Goal: Information Seeking & Learning: Learn about a topic

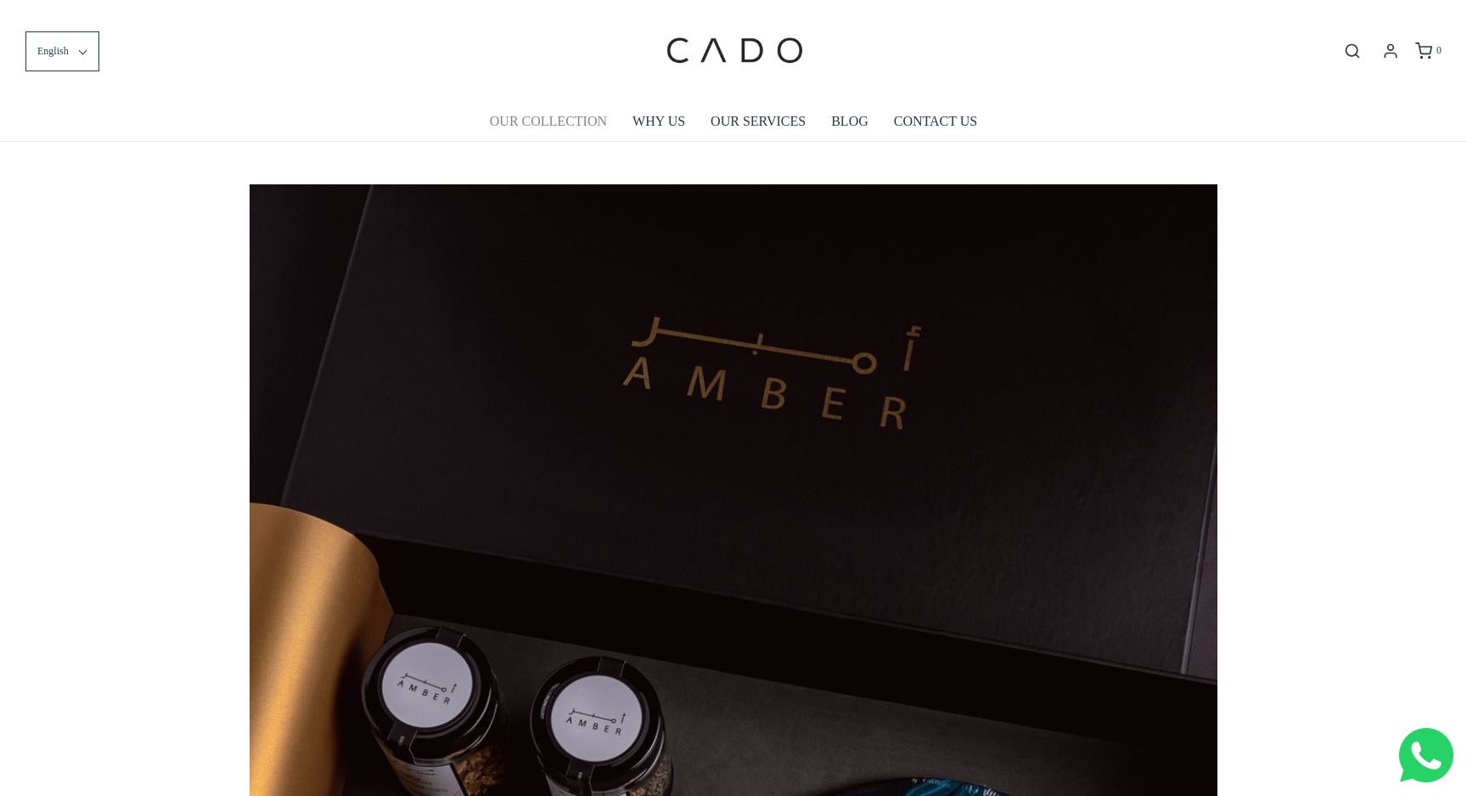
click at [550, 114] on link "OUR COLLECTION" at bounding box center [548, 121] width 117 height 39
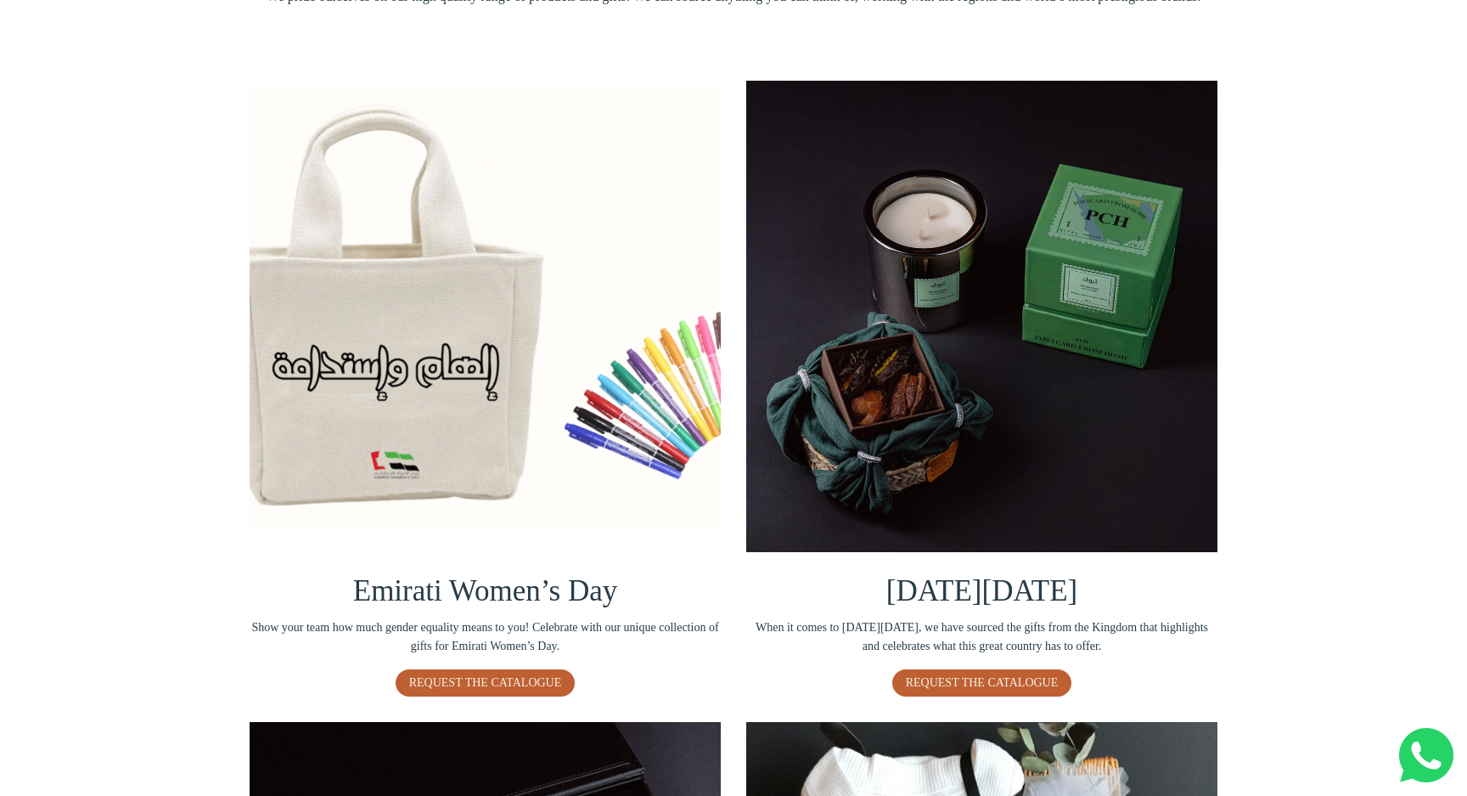
scroll to position [244, 0]
click at [899, 383] on img at bounding box center [981, 316] width 471 height 471
click at [870, 424] on img at bounding box center [981, 316] width 471 height 471
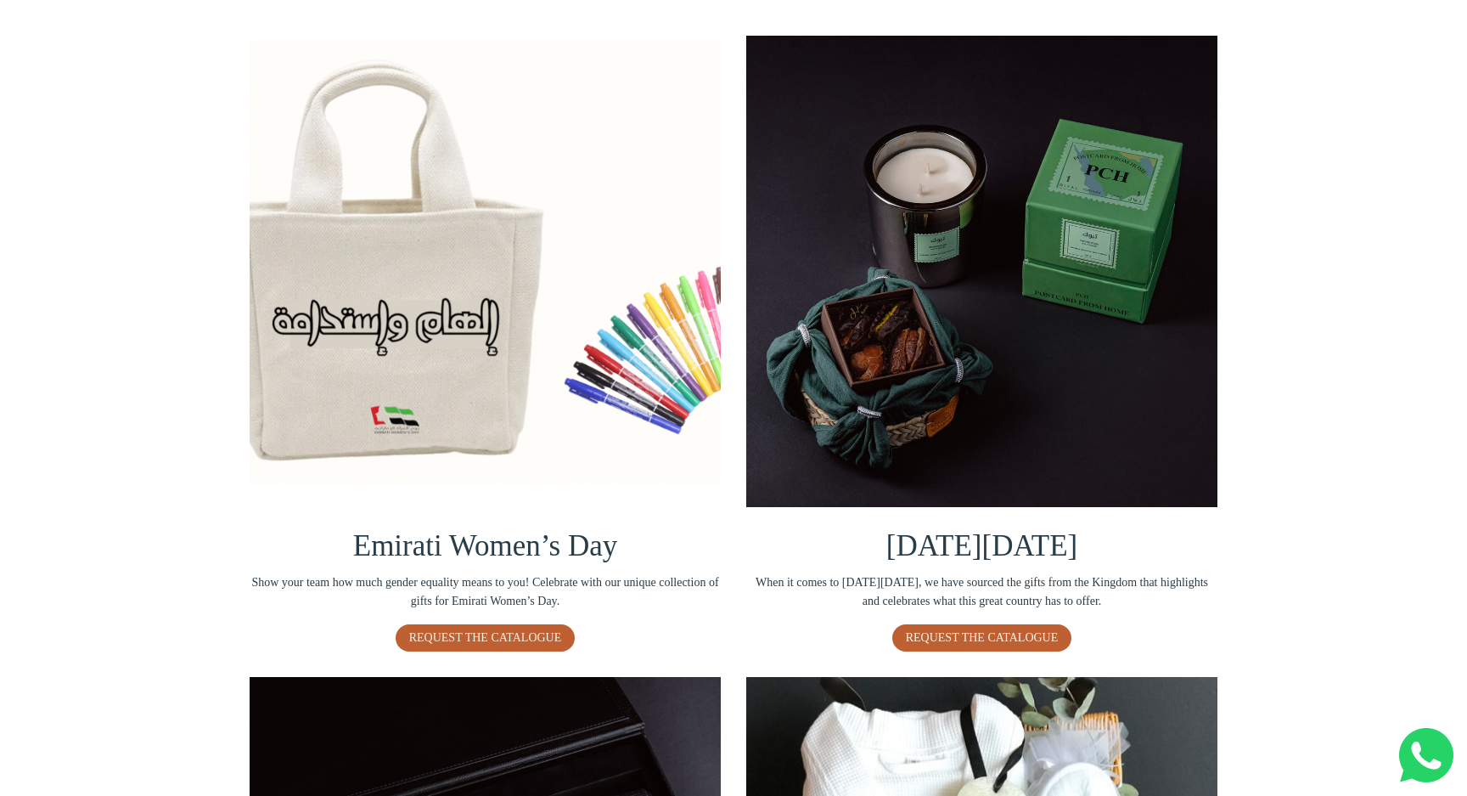
scroll to position [292, 0]
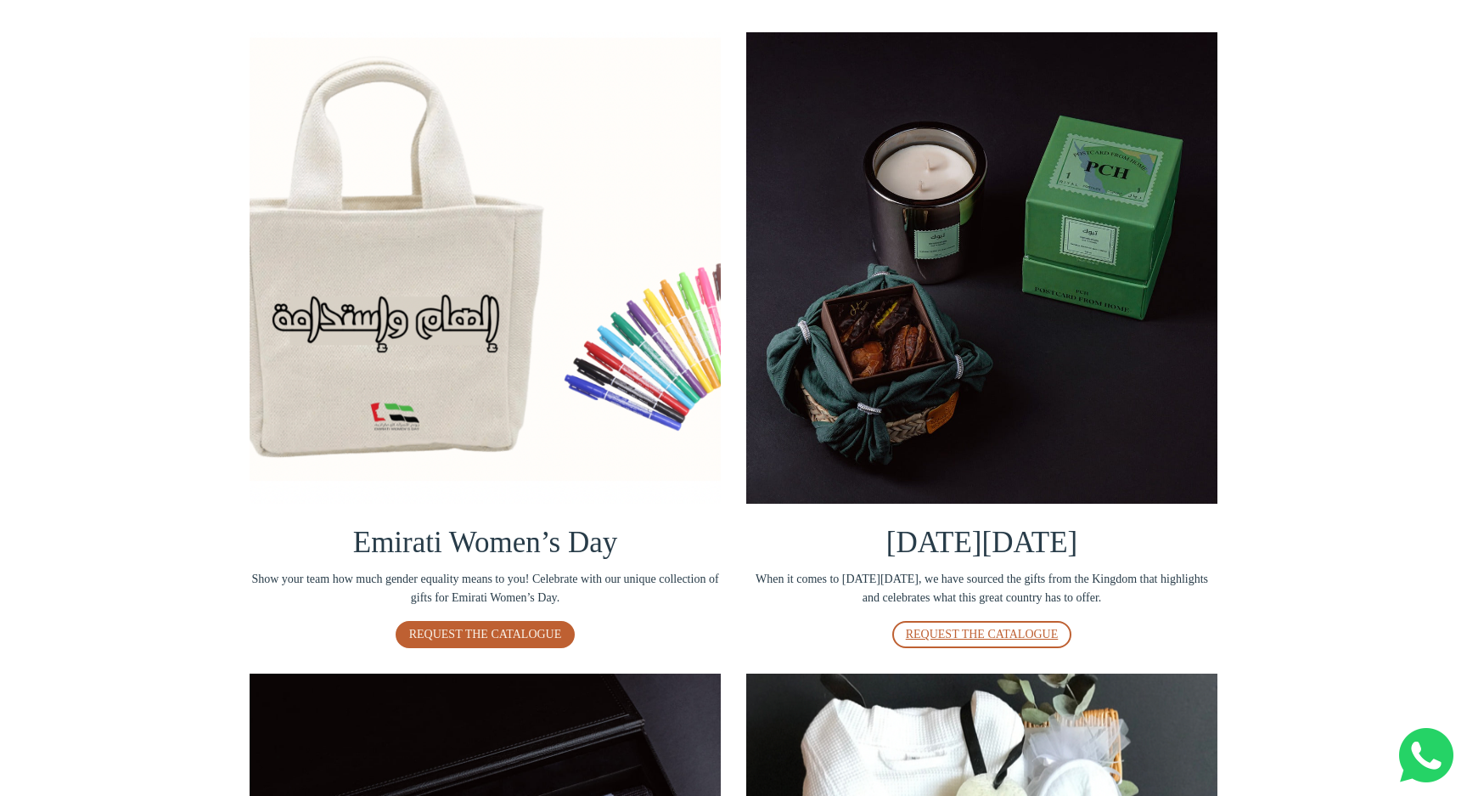
click at [952, 631] on span "REQUEST THE CATALOGUE" at bounding box center [982, 634] width 153 height 13
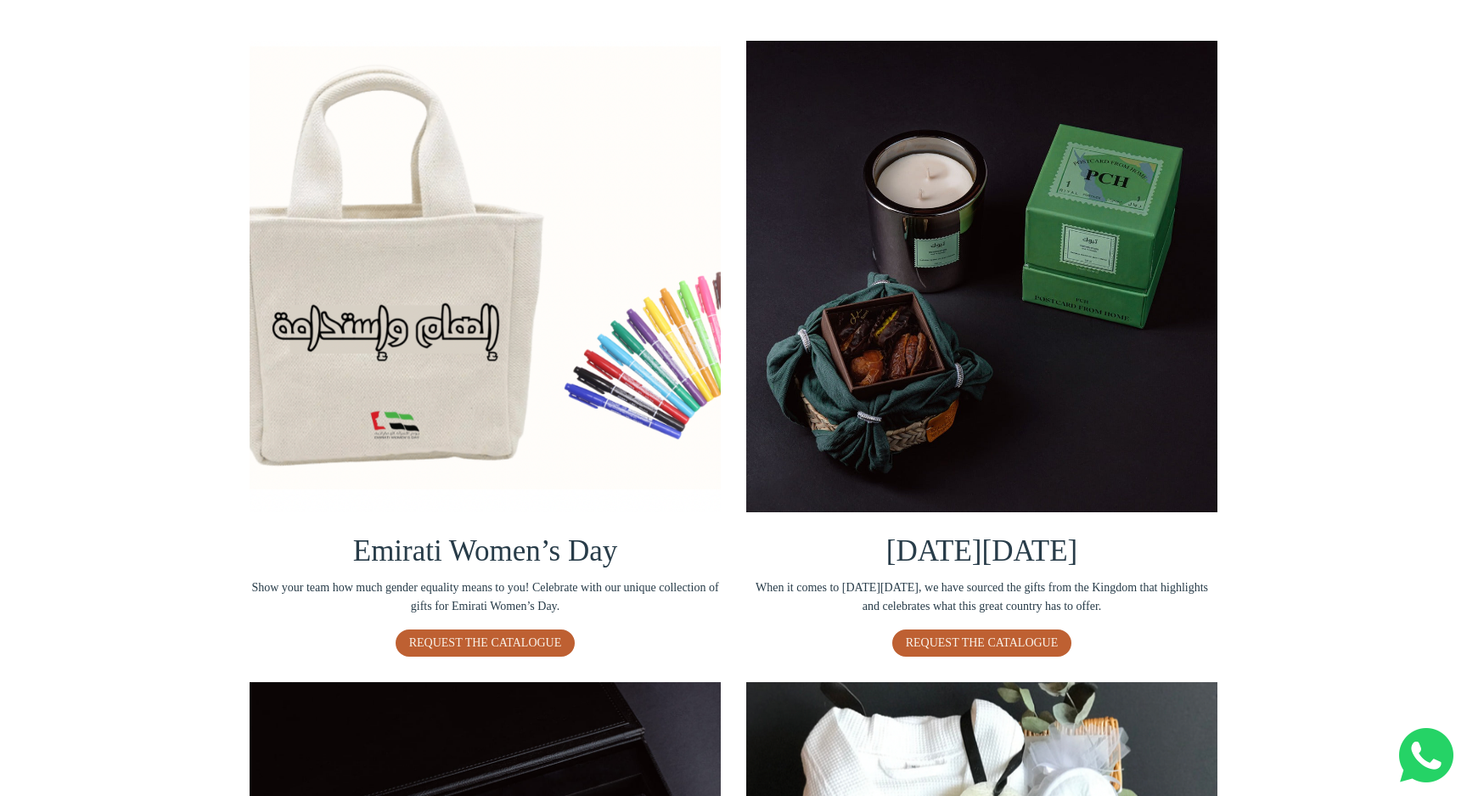
scroll to position [284, 0]
click at [393, 357] on img at bounding box center [485, 276] width 471 height 471
click at [193, 411] on div "Emirati Women’s Day Show your team how much gender equality means to you! Celeb…" at bounding box center [733, 660] width 1467 height 1298
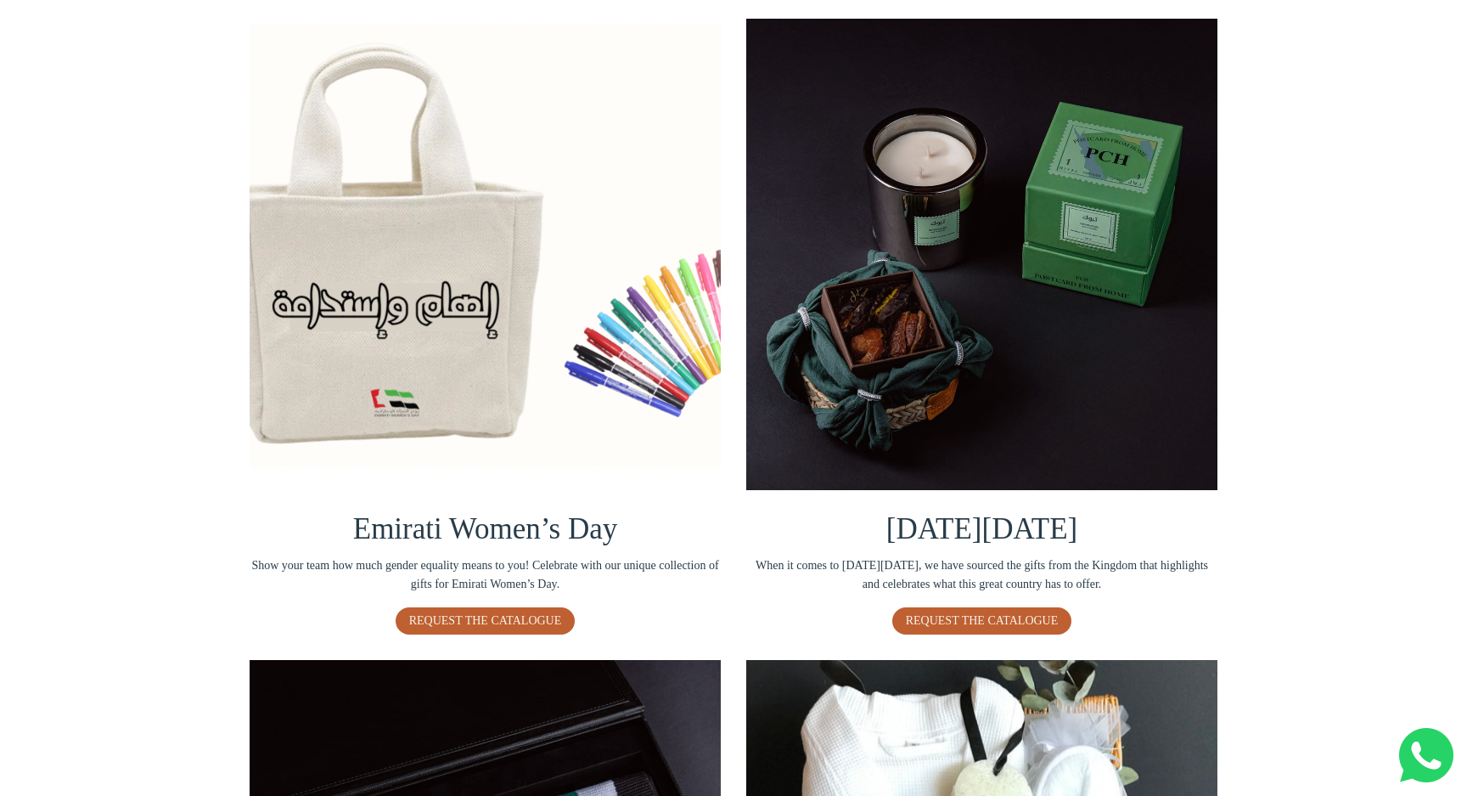
scroll to position [288, 0]
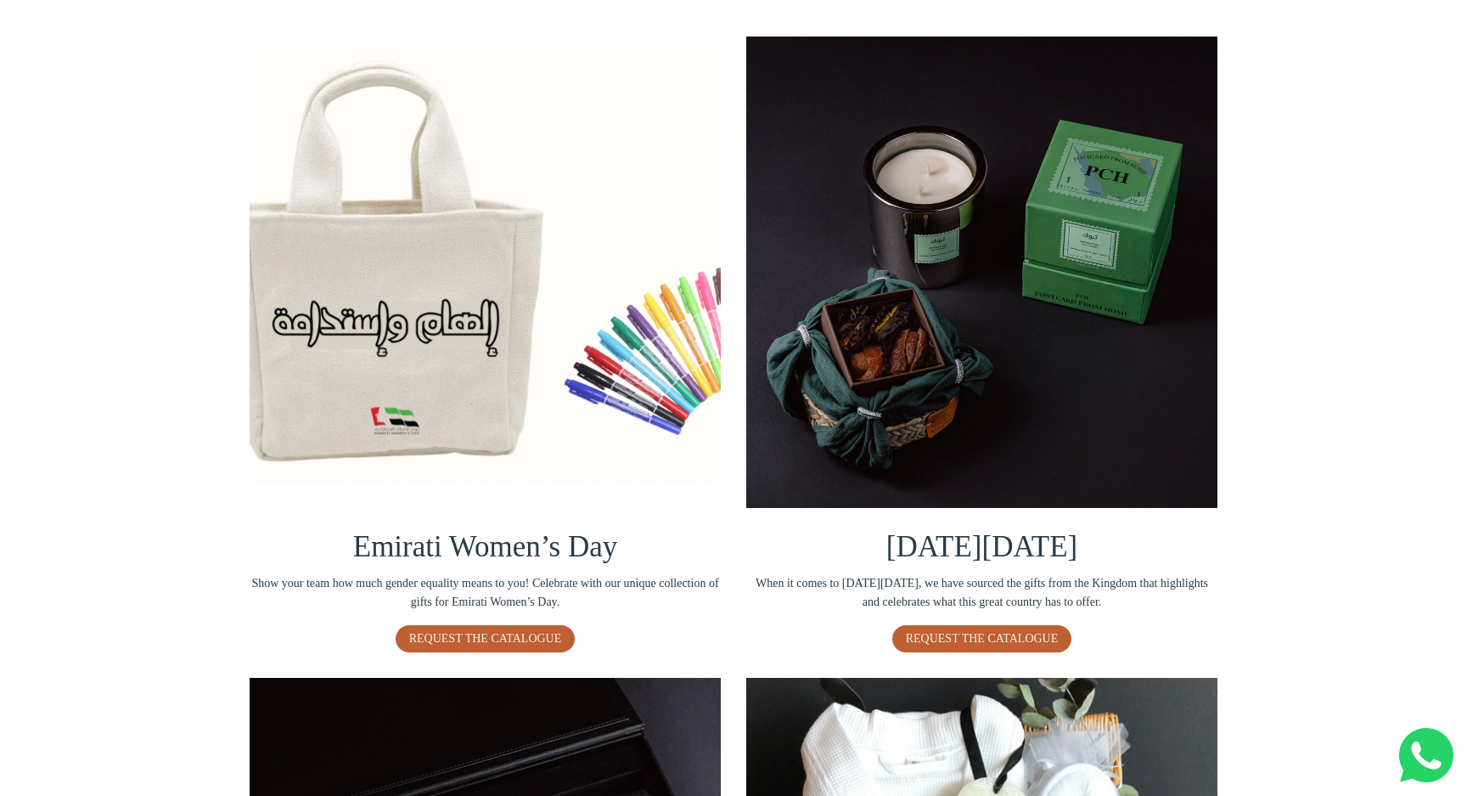
click at [383, 372] on img at bounding box center [485, 272] width 471 height 471
click at [509, 642] on span "REQUEST THE CATALOGUE" at bounding box center [485, 638] width 153 height 13
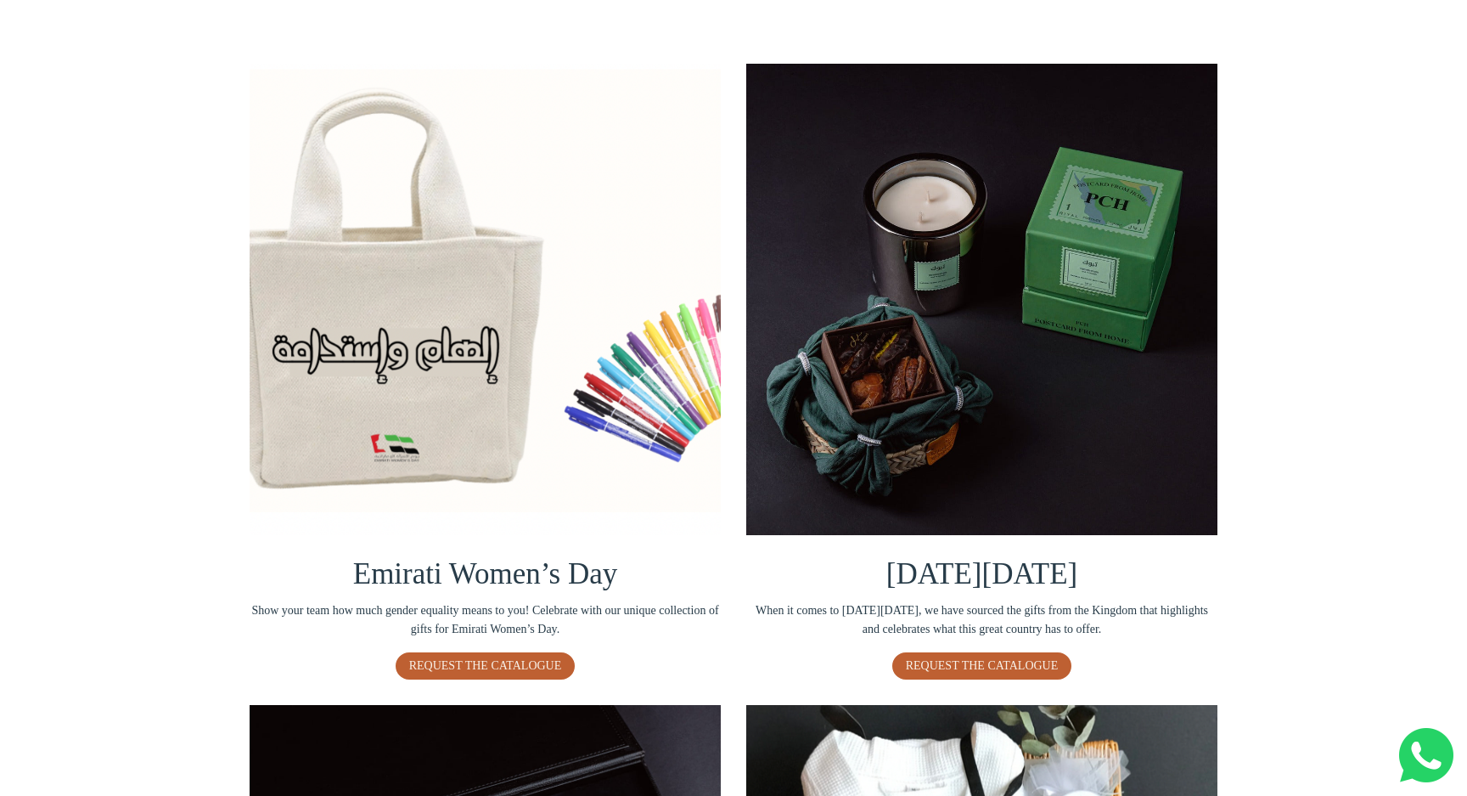
scroll to position [264, 0]
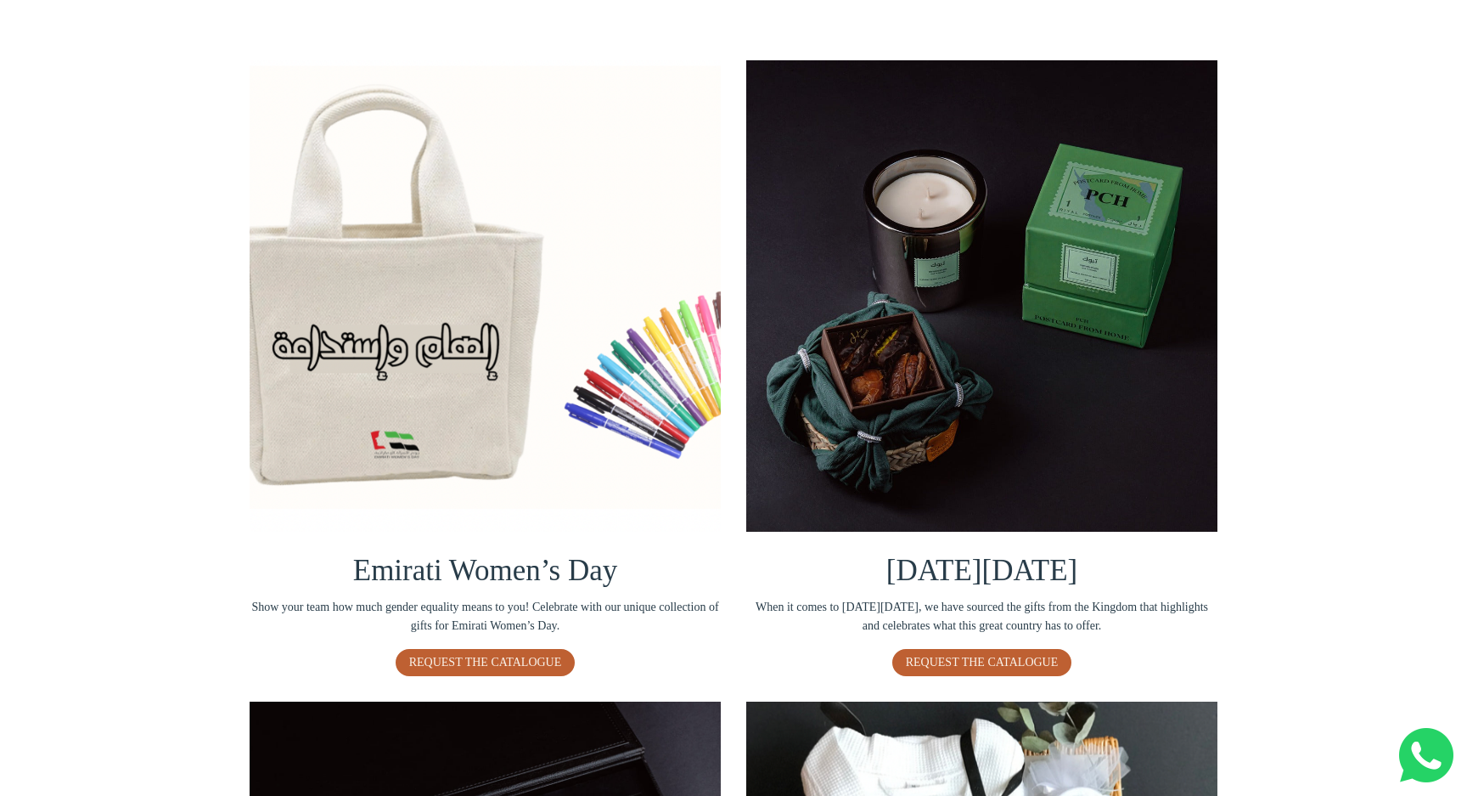
click at [1076, 398] on img at bounding box center [981, 295] width 471 height 471
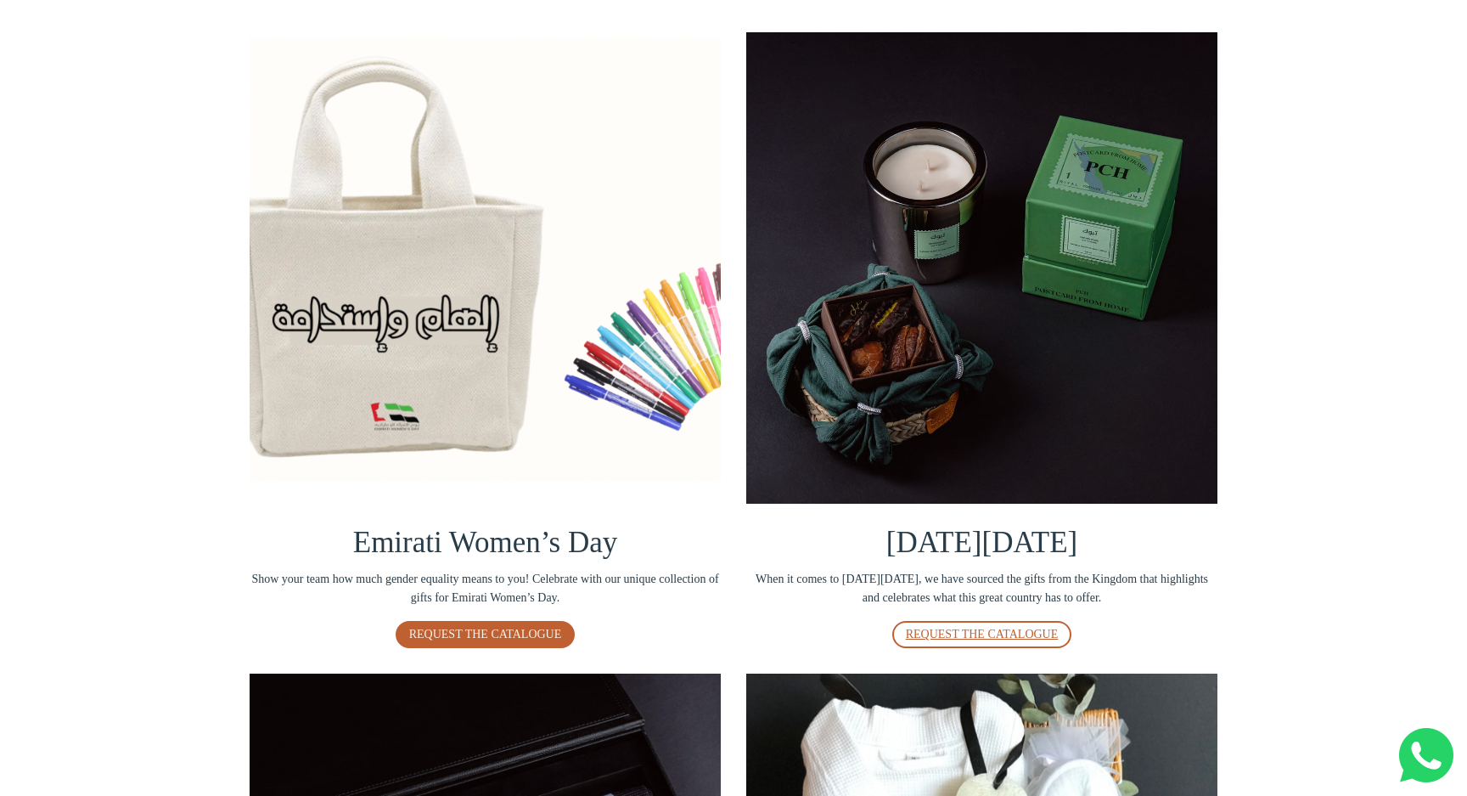
scroll to position [273, 0]
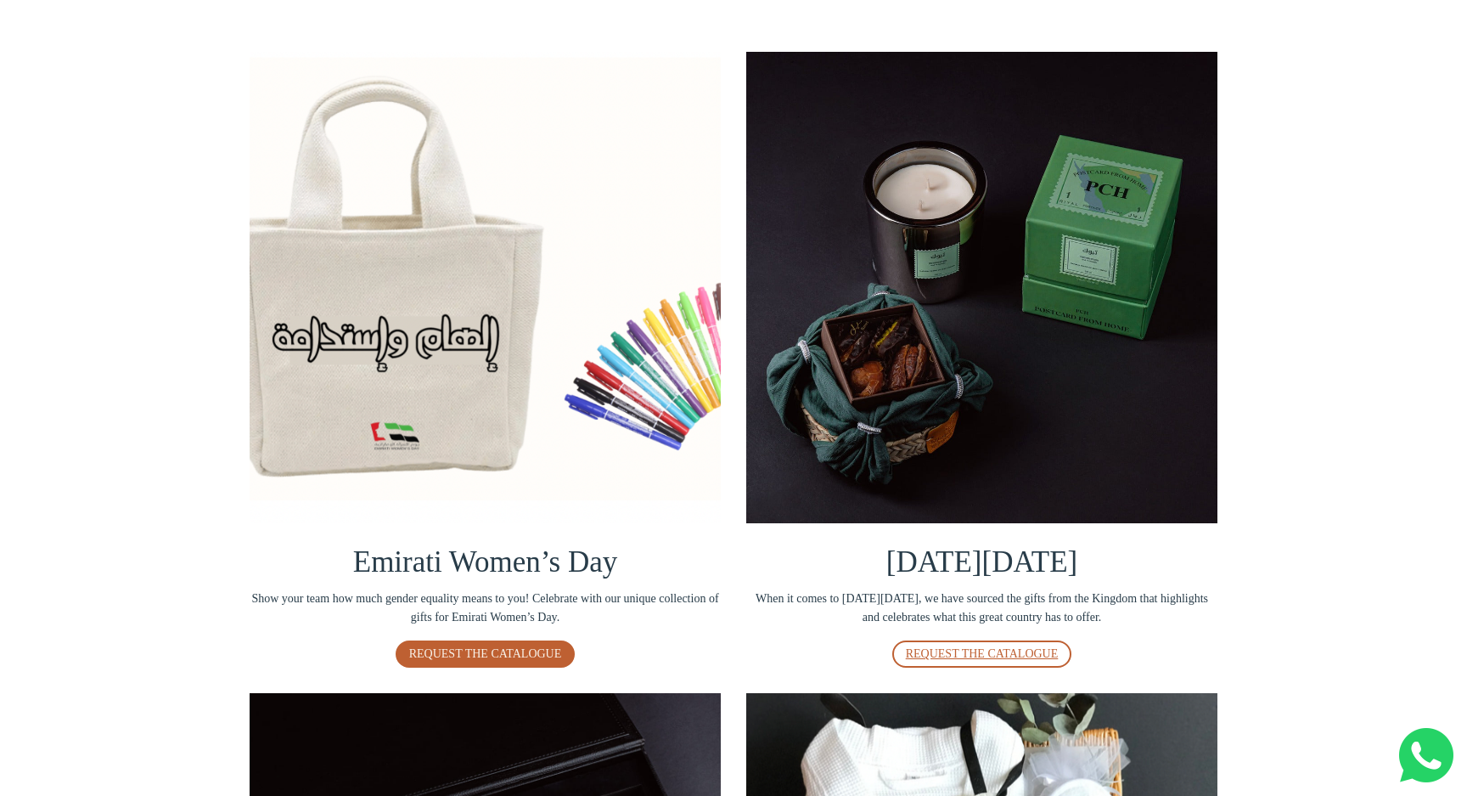
click at [985, 647] on span "REQUEST THE CATALOGUE" at bounding box center [982, 653] width 153 height 13
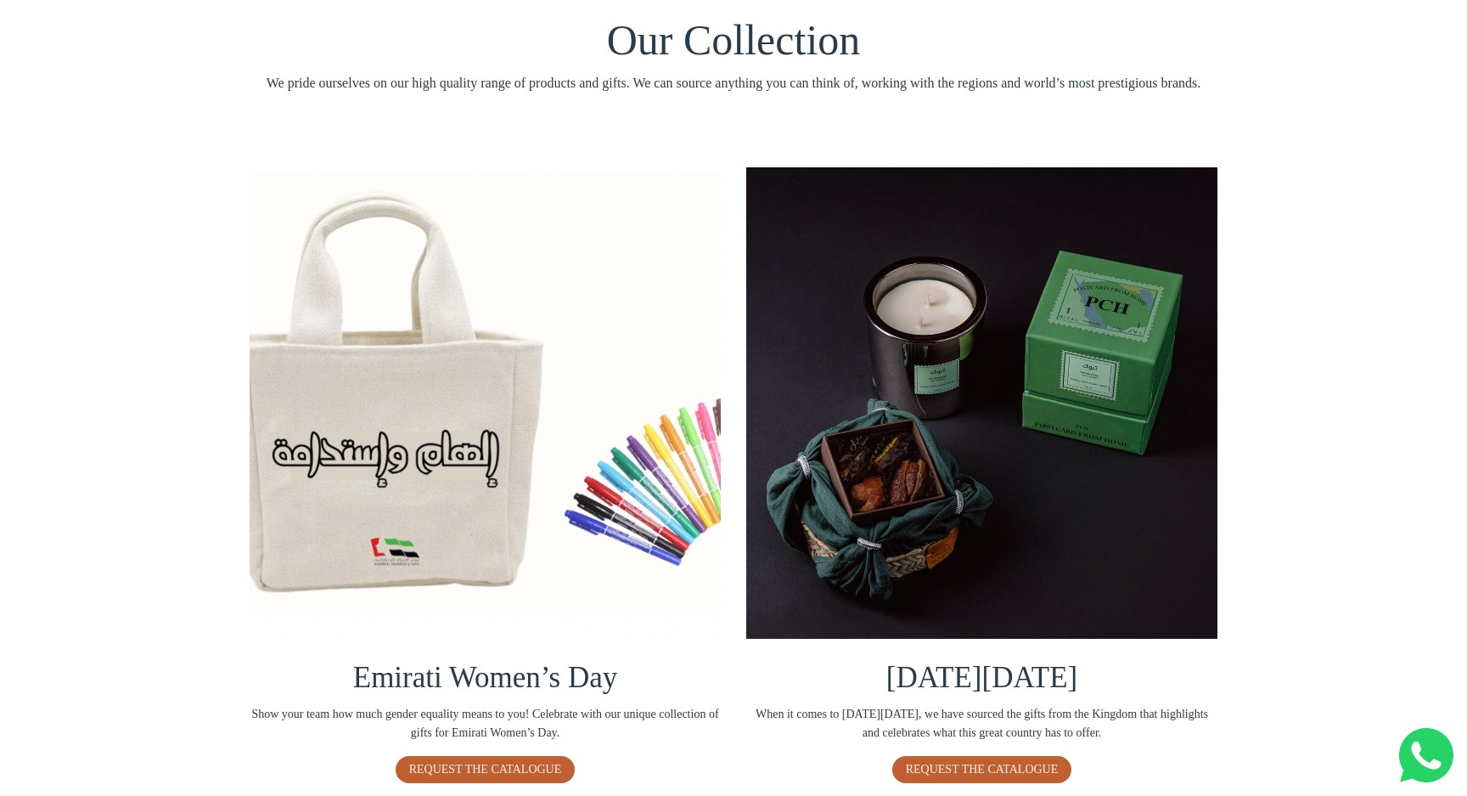
scroll to position [178, 0]
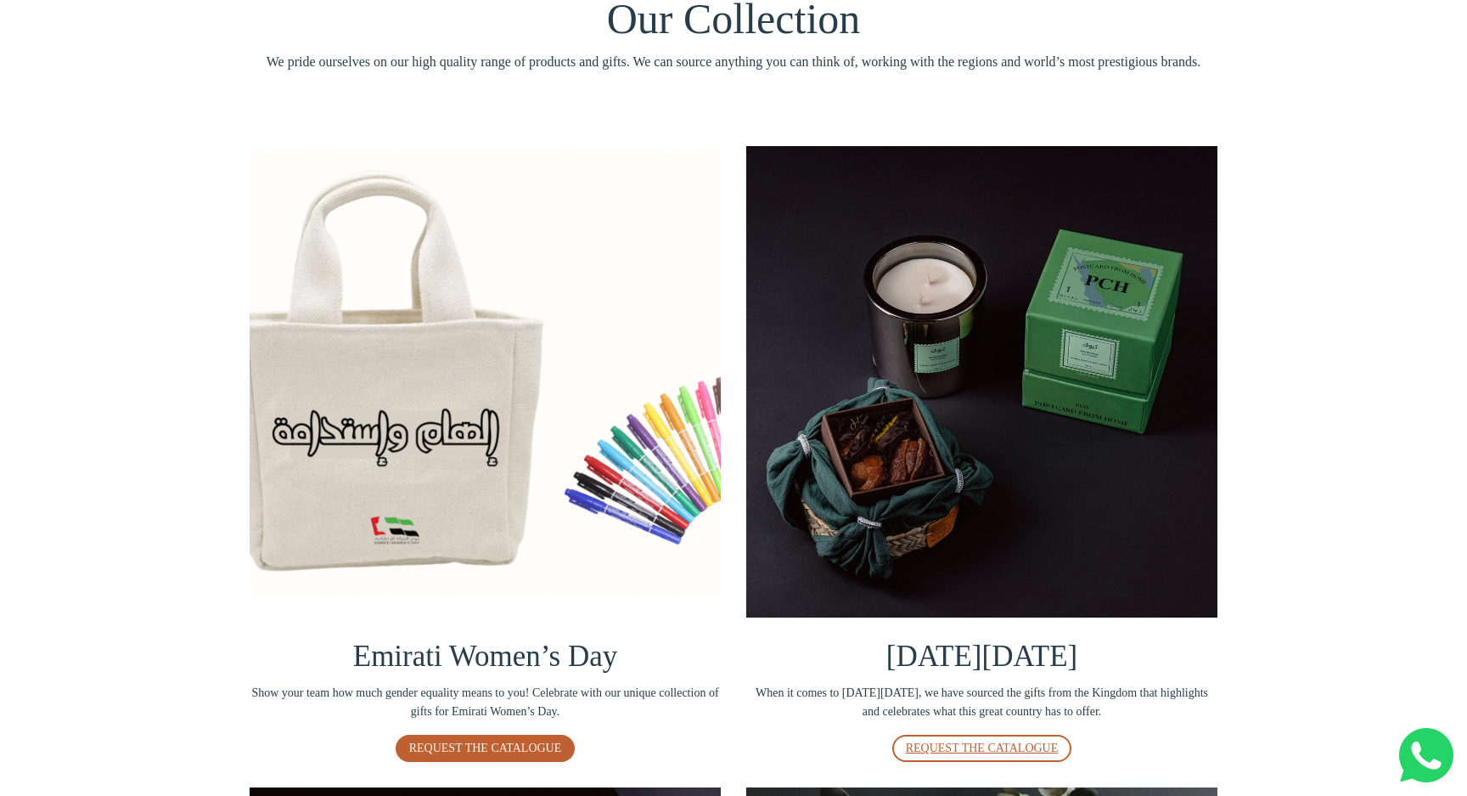
click at [932, 741] on span "REQUEST THE CATALOGUE" at bounding box center [982, 747] width 153 height 13
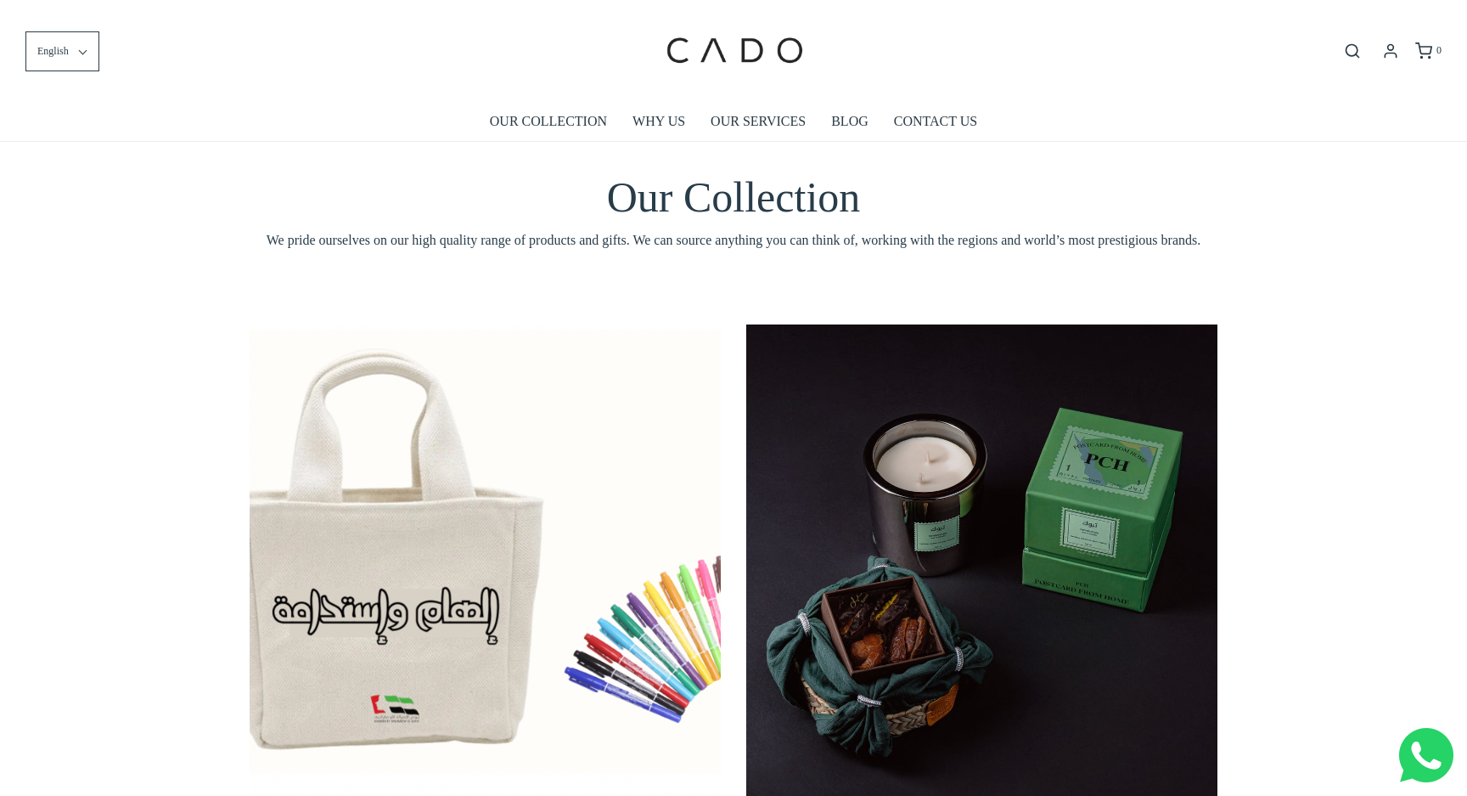
scroll to position [0, 0]
click at [755, 119] on link "OUR SERVICES" at bounding box center [758, 121] width 95 height 39
